Goal: Task Accomplishment & Management: Use online tool/utility

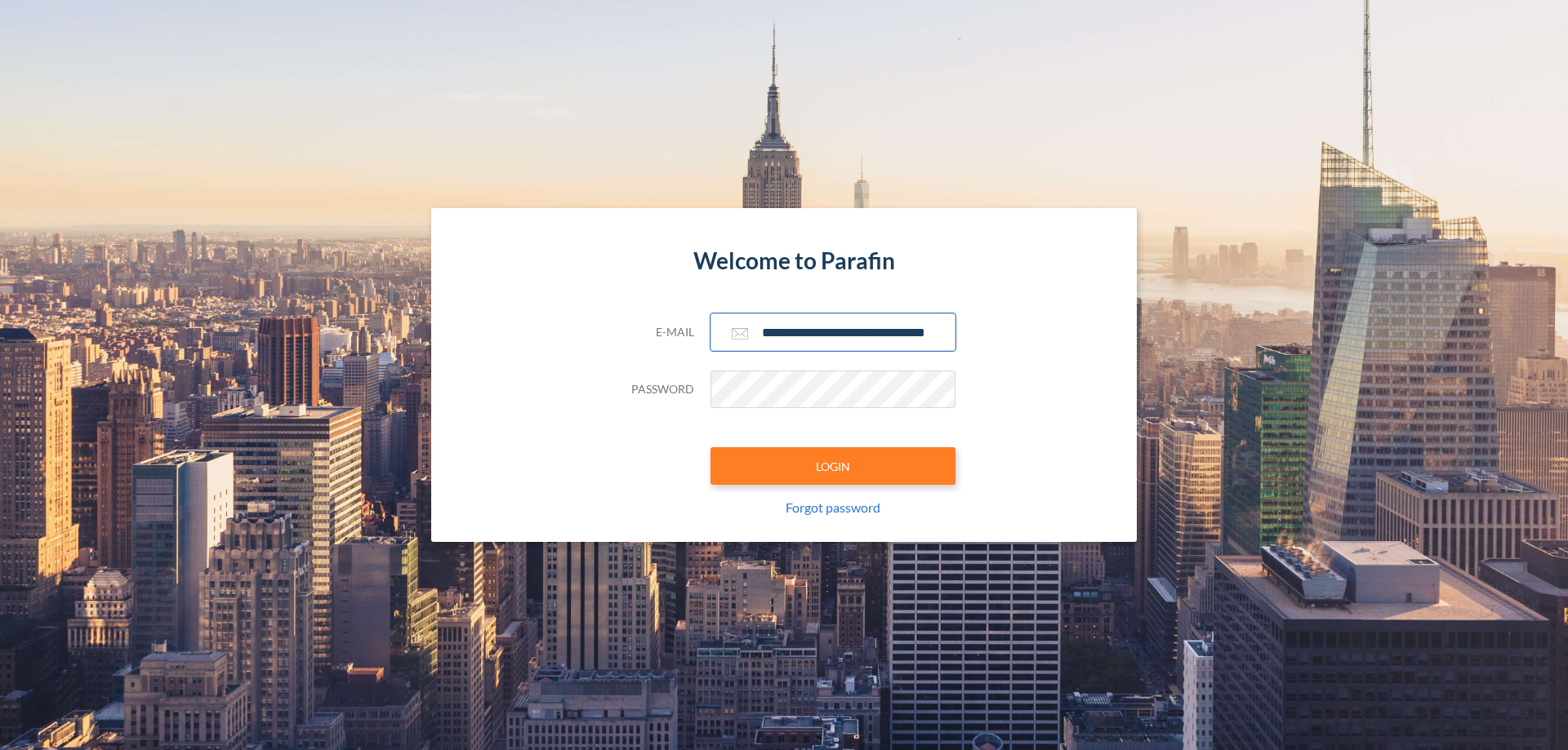
type input "**********"
click at [834, 467] on button "LOGIN" at bounding box center [834, 466] width 245 height 37
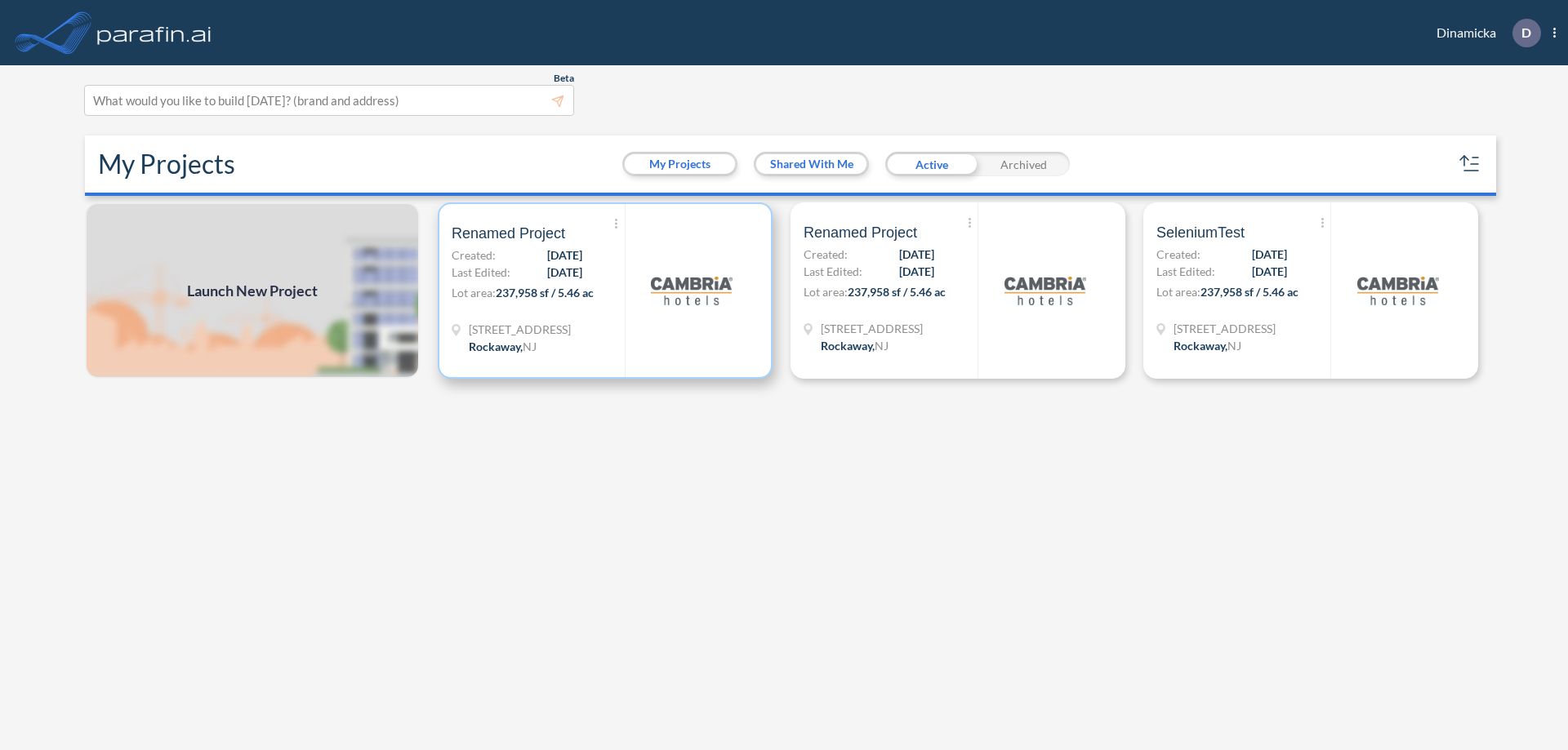
scroll to position [4, 0]
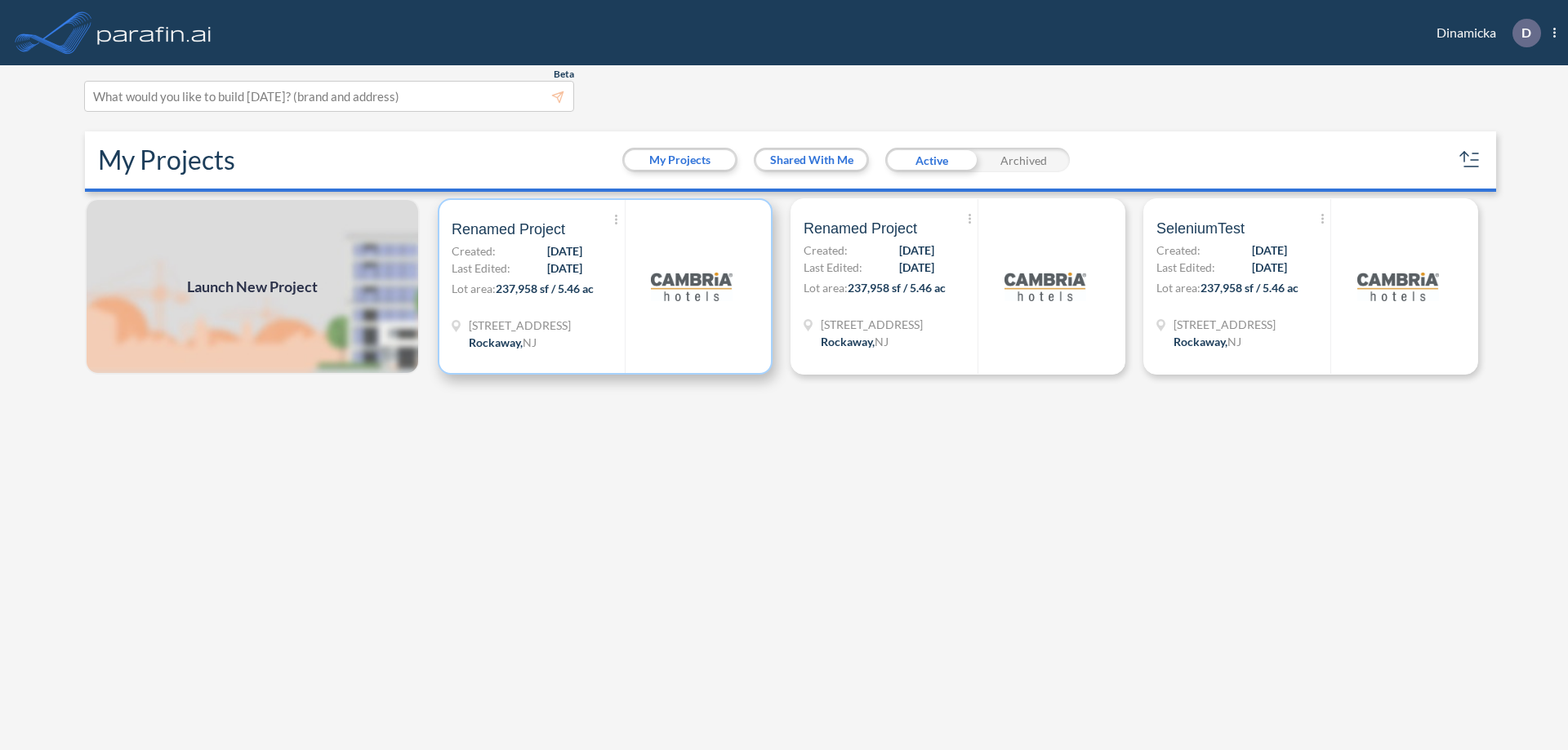
click at [605, 286] on p "Lot area: 237,958 sf / 5.46 ac" at bounding box center [538, 292] width 174 height 24
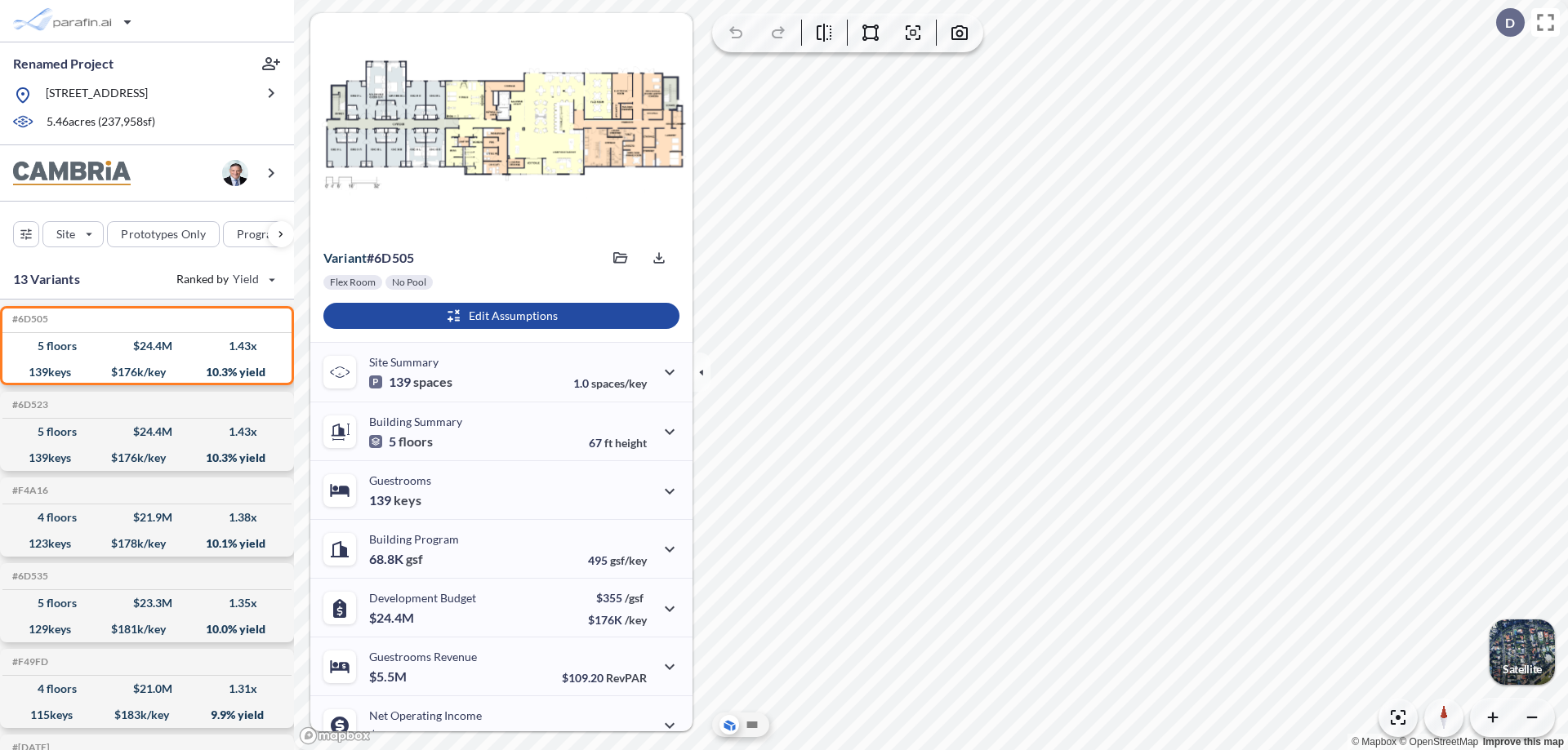
scroll to position [82, 0]
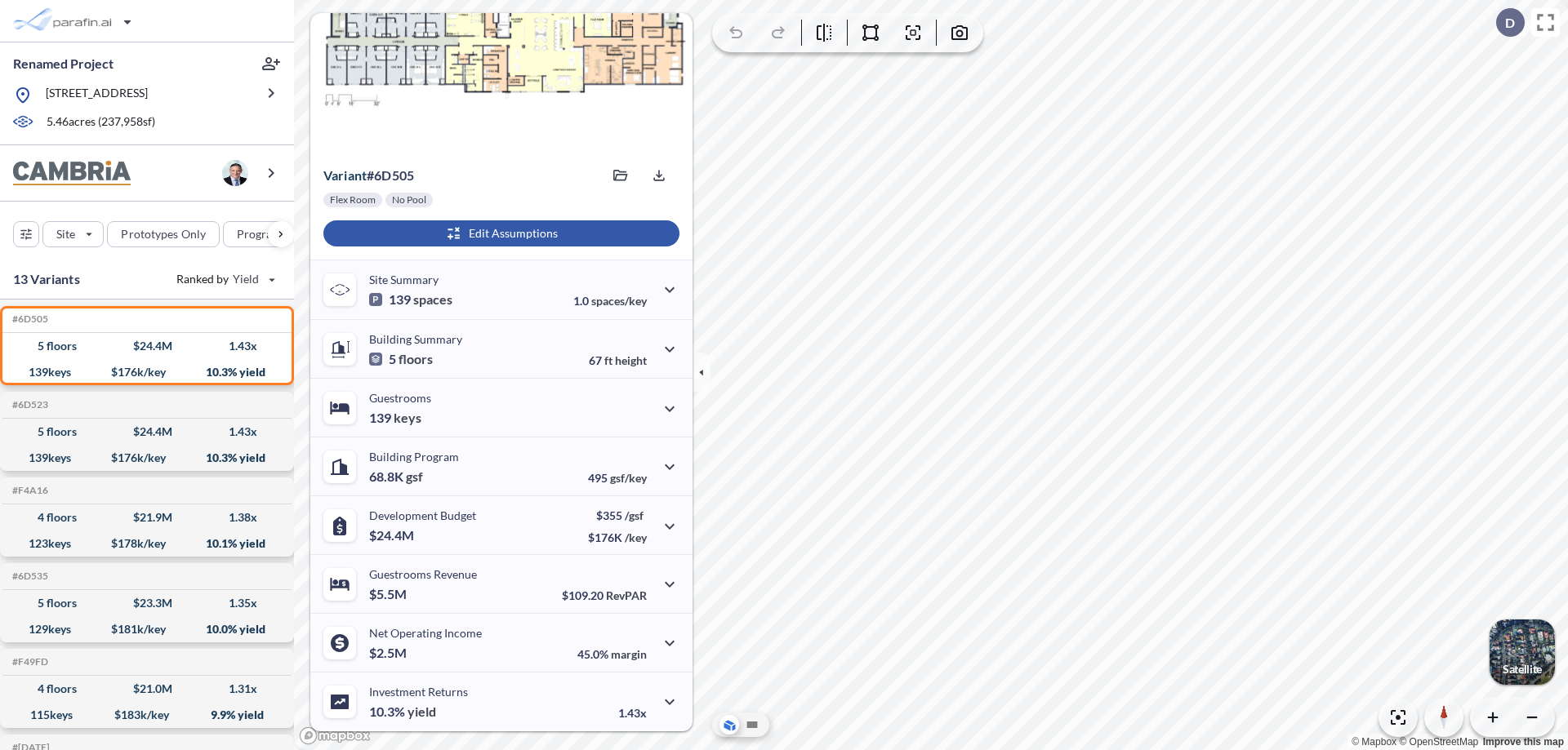
click at [499, 233] on div "button" at bounding box center [501, 233] width 356 height 26
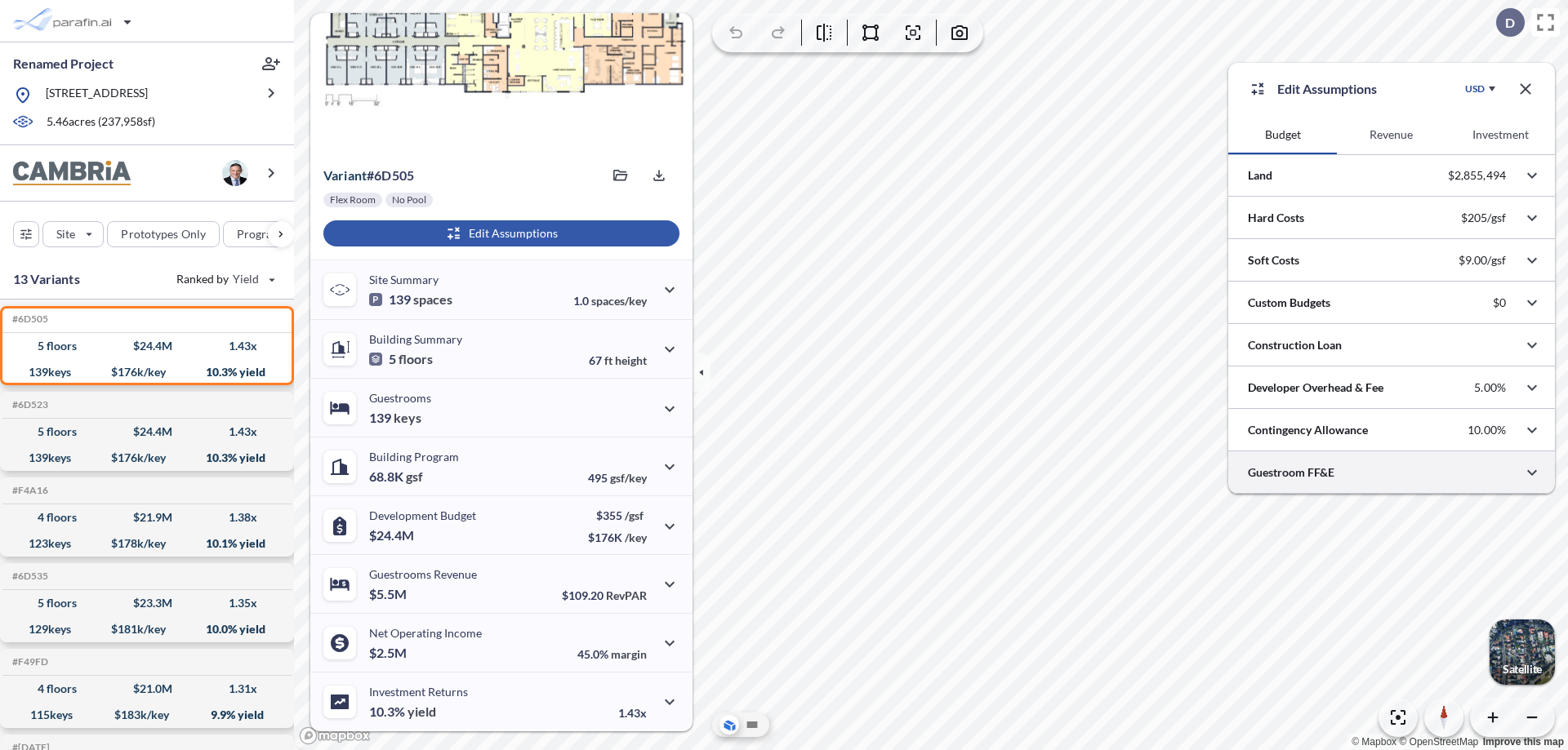
click at [1391, 473] on div at bounding box center [1391, 473] width 327 height 41
